Goal: Information Seeking & Learning: Learn about a topic

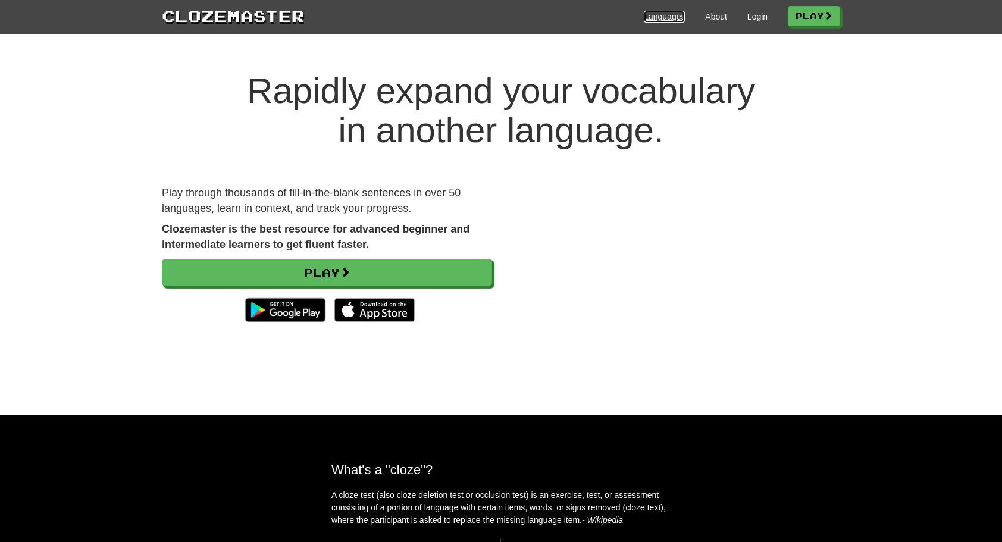
click at [654, 11] on link "Languages" at bounding box center [664, 17] width 41 height 12
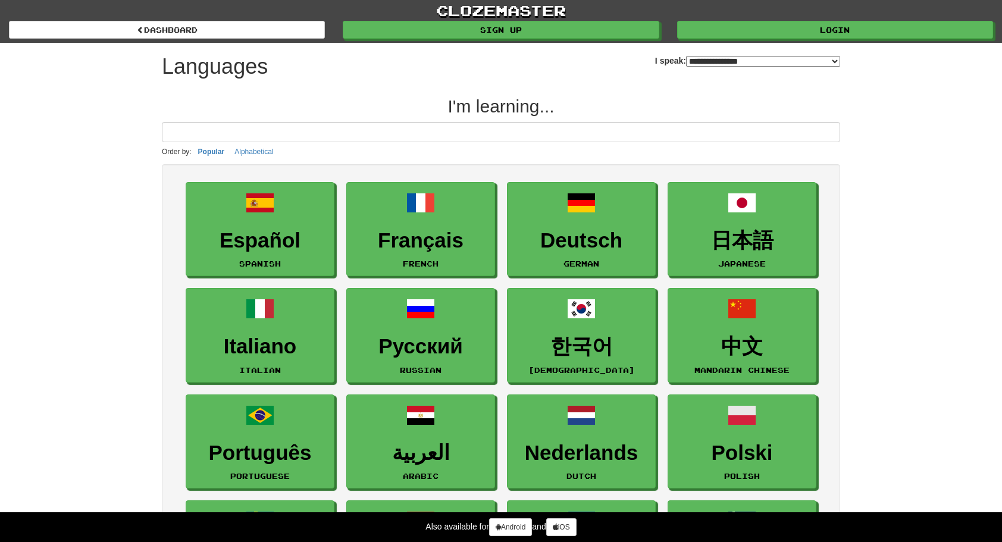
select select "*******"
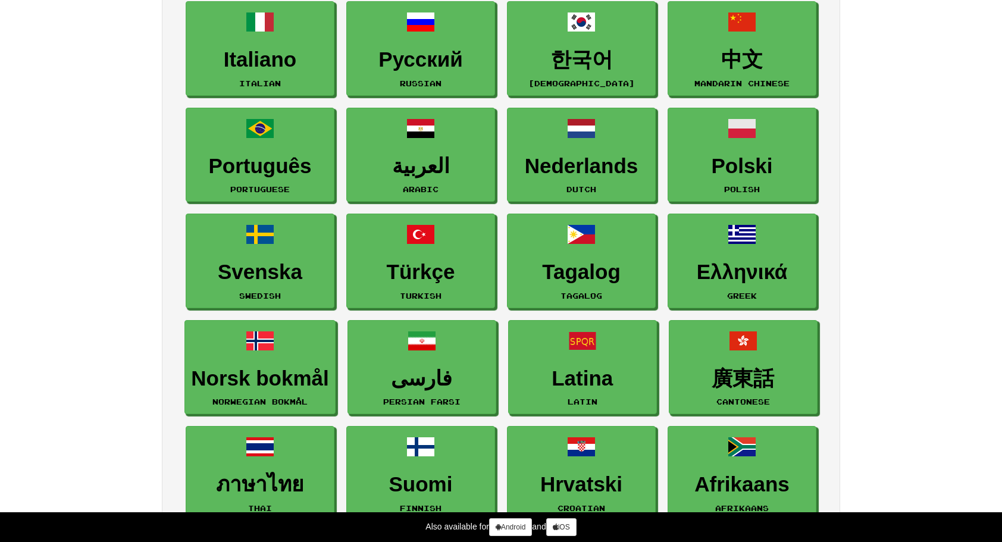
scroll to position [298, 0]
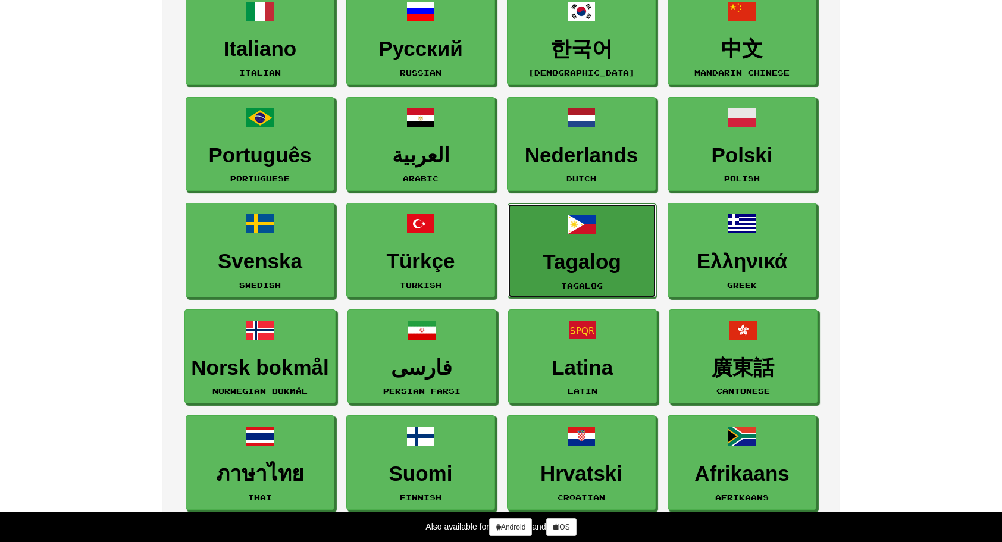
click at [570, 251] on h3 "Tagalog" at bounding box center [582, 262] width 136 height 23
